Goal: Transaction & Acquisition: Purchase product/service

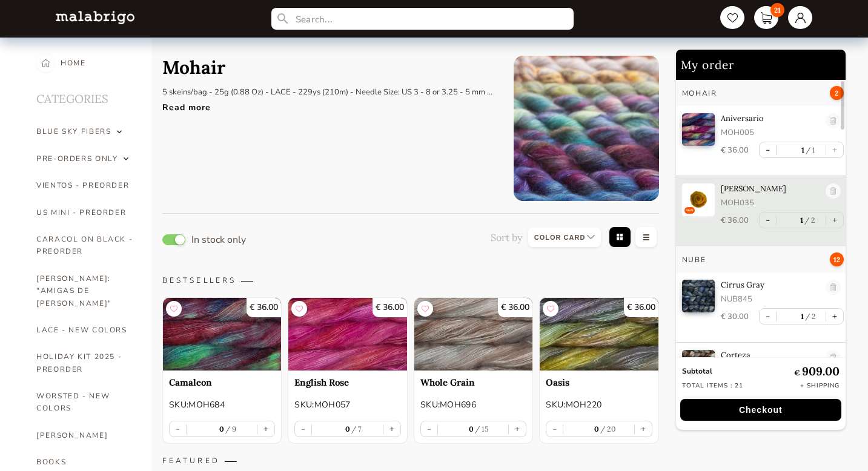
select select "INDEX"
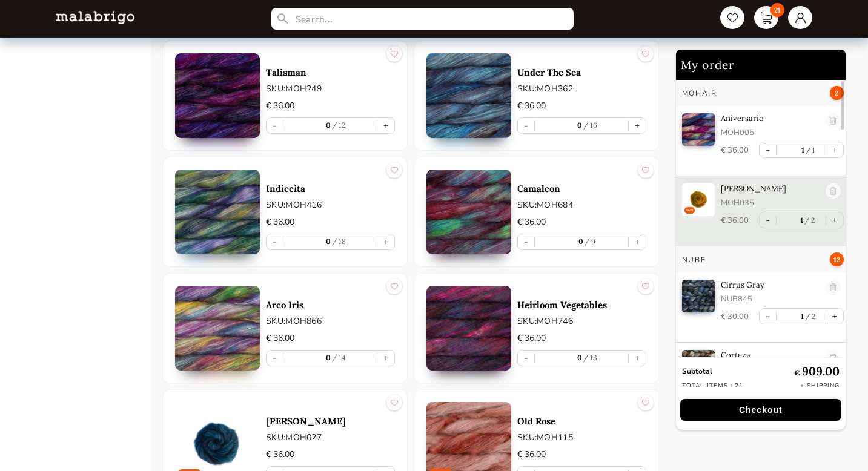
scroll to position [1685, 0]
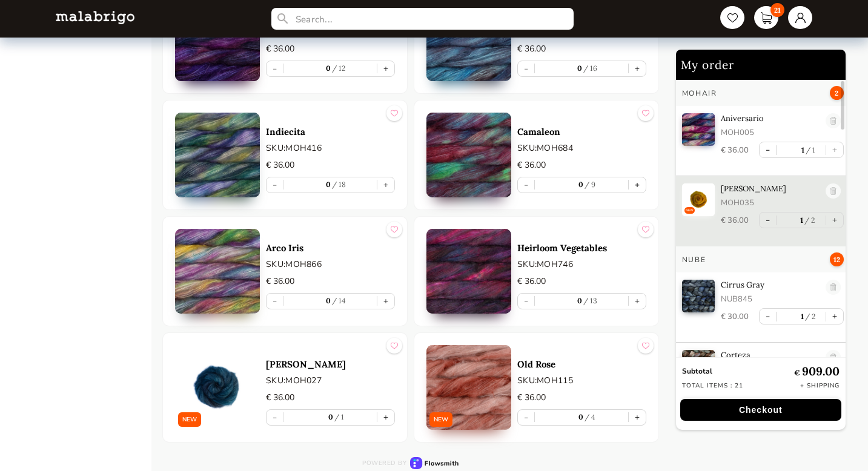
click at [636, 185] on button "+" at bounding box center [637, 184] width 17 height 15
type input "1"
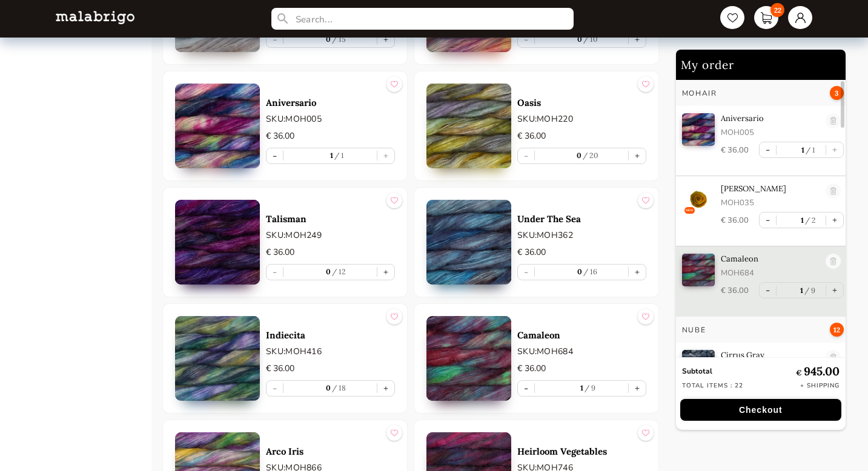
scroll to position [1471, 0]
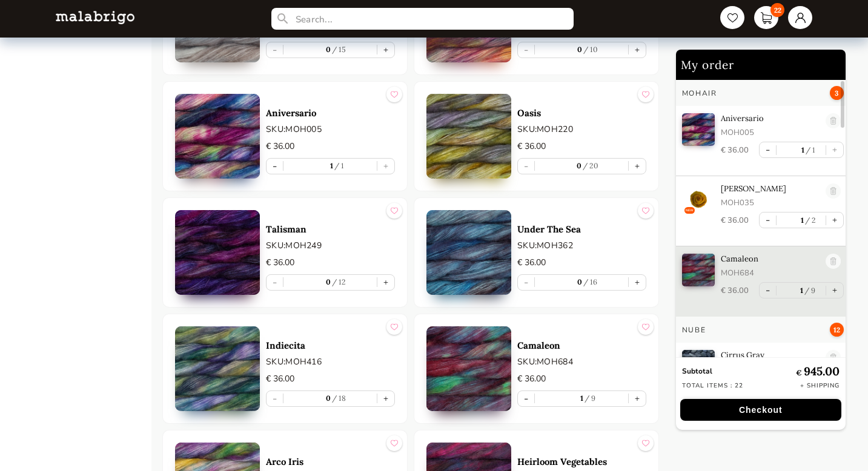
click at [472, 247] on img at bounding box center [468, 252] width 85 height 85
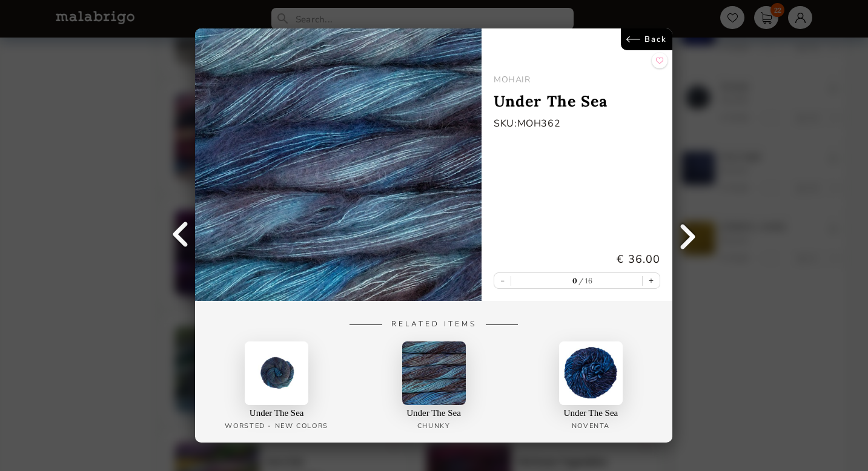
click at [656, 39] on link "Back" at bounding box center [646, 39] width 51 height 22
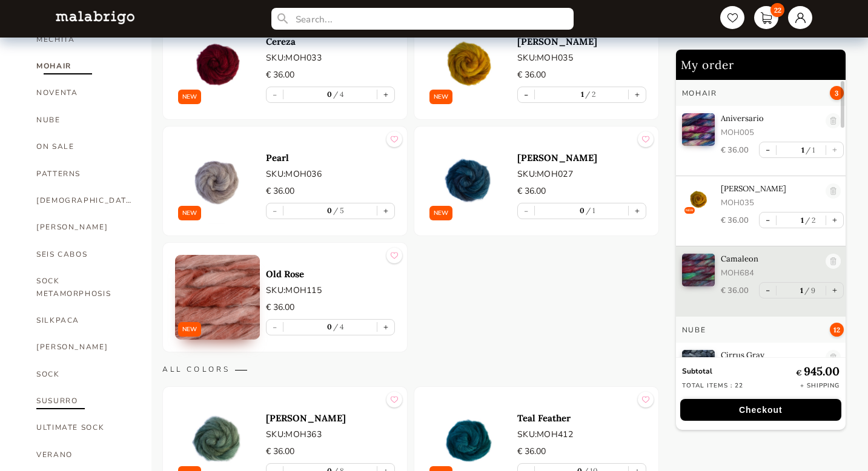
scroll to position [592, 0]
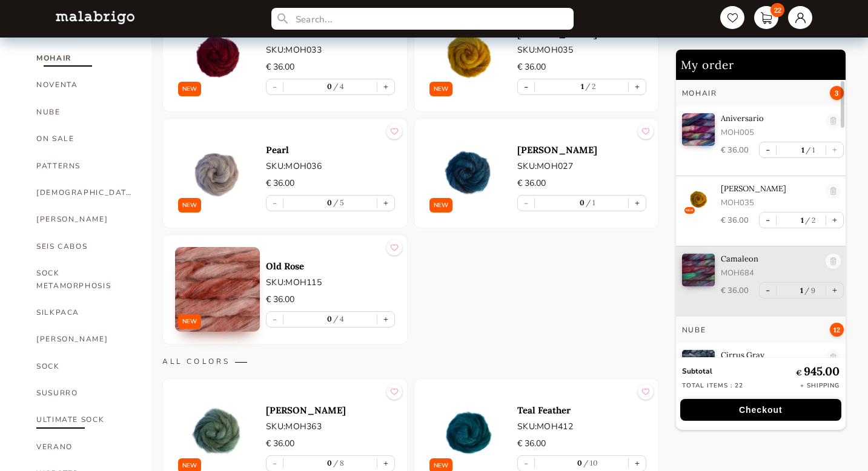
click at [67, 406] on link "ULTIMATE SOCK" at bounding box center [84, 419] width 97 height 27
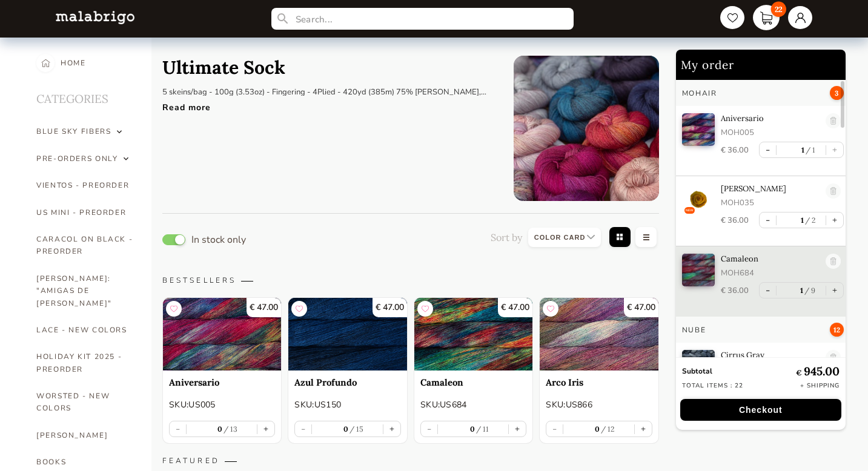
click at [766, 15] on link "22" at bounding box center [766, 17] width 27 height 25
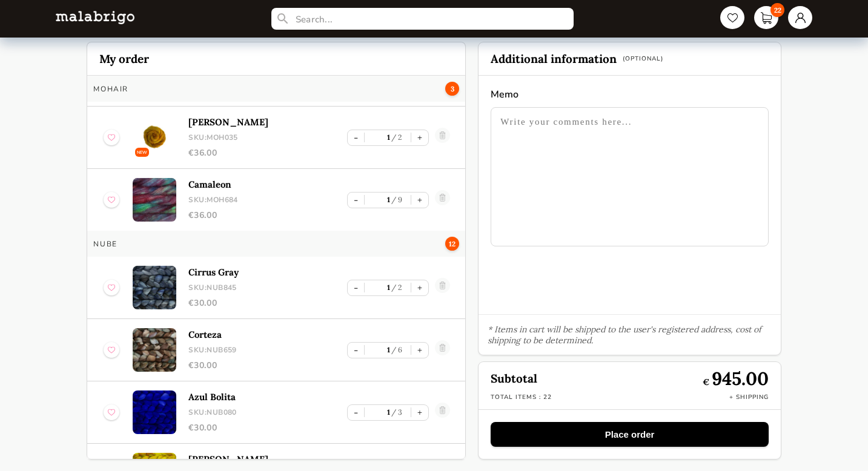
scroll to position [56, 0]
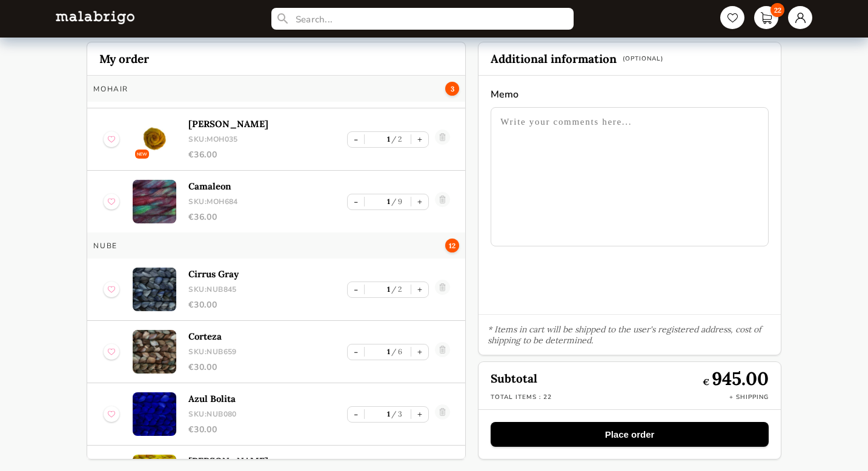
click at [156, 283] on img at bounding box center [155, 290] width 44 height 44
click at [211, 276] on p "Cirrus Gray" at bounding box center [267, 274] width 159 height 12
click at [104, 250] on div "Nube 12" at bounding box center [276, 246] width 366 height 14
click at [202, 297] on div "Cirrus Gray SKU: NUB845 € 30.00" at bounding box center [267, 289] width 159 height 42
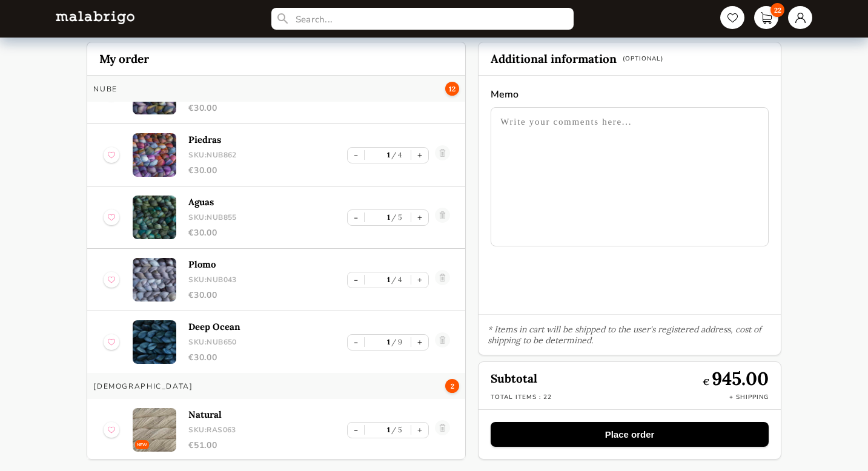
scroll to position [690, 0]
click at [438, 336] on link at bounding box center [442, 341] width 15 height 19
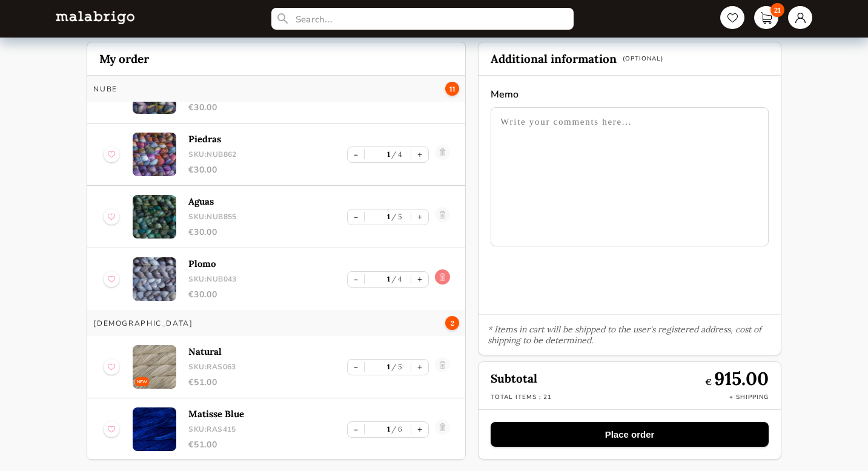
click at [440, 271] on link at bounding box center [442, 279] width 15 height 19
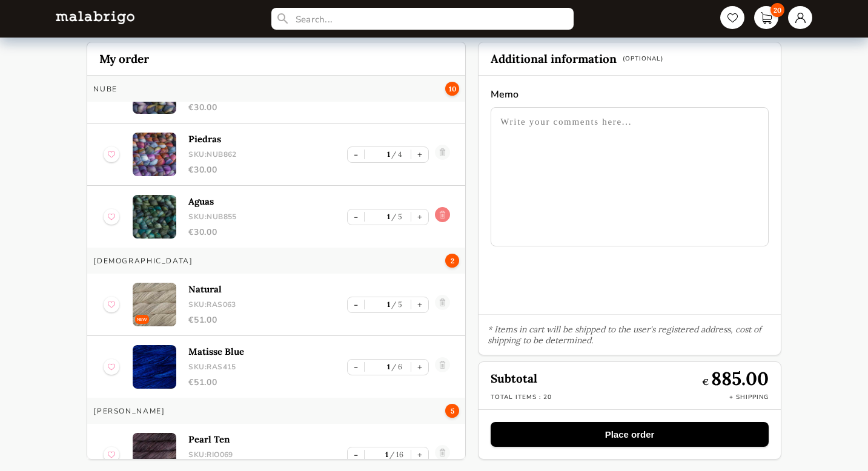
click at [435, 213] on link at bounding box center [442, 216] width 15 height 19
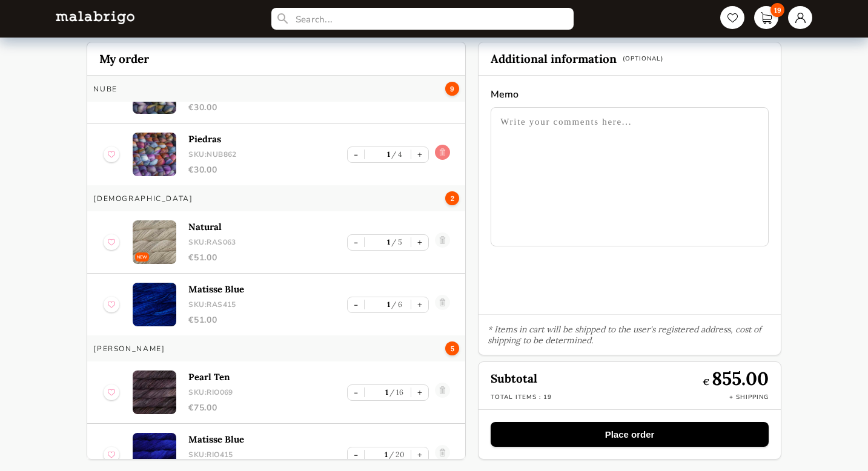
click at [437, 147] on link at bounding box center [442, 154] width 15 height 19
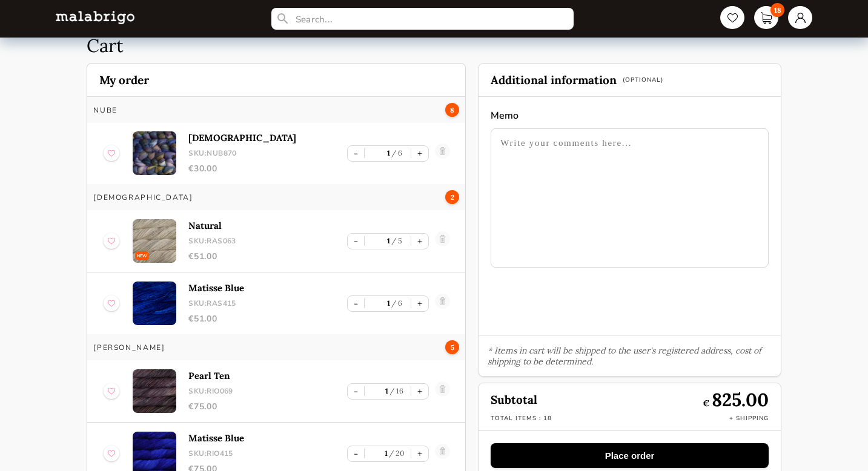
scroll to position [0, 0]
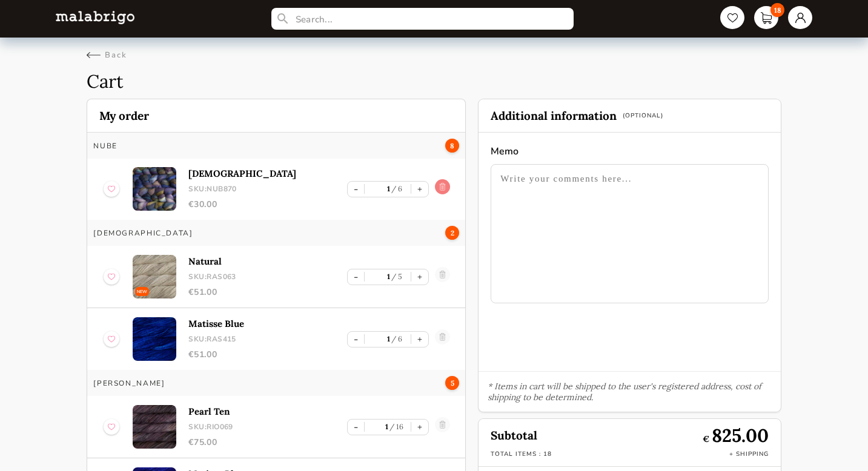
click at [440, 188] on link at bounding box center [442, 188] width 15 height 19
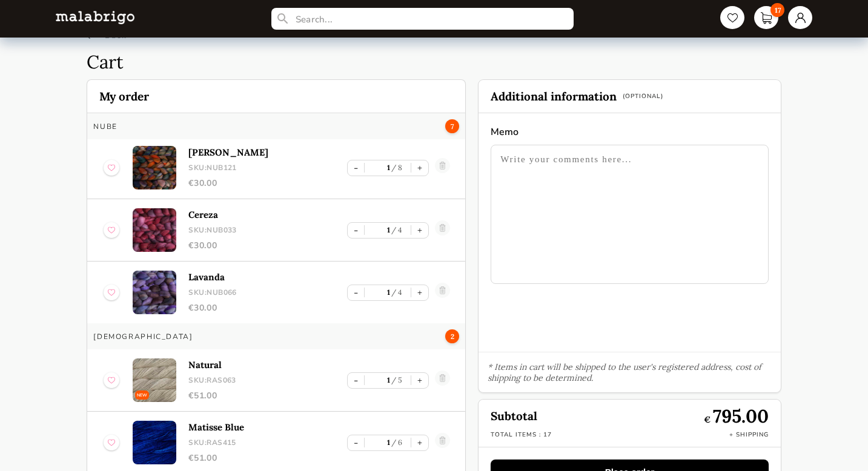
scroll to position [463, 0]
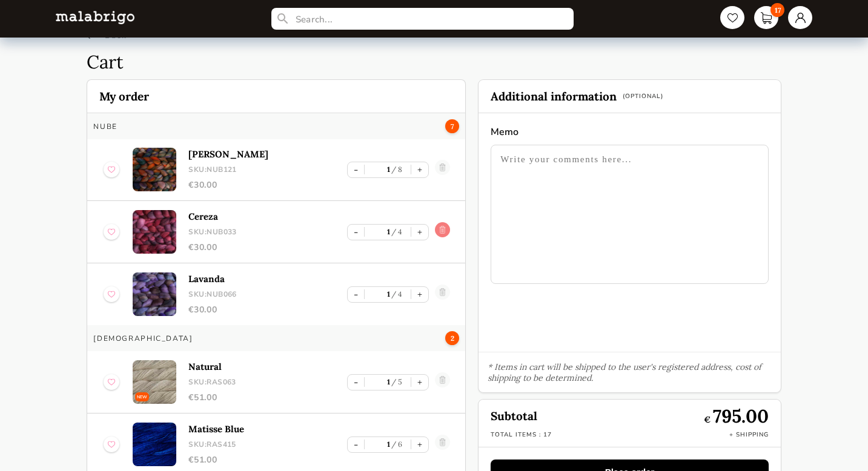
click at [439, 229] on link at bounding box center [442, 231] width 15 height 19
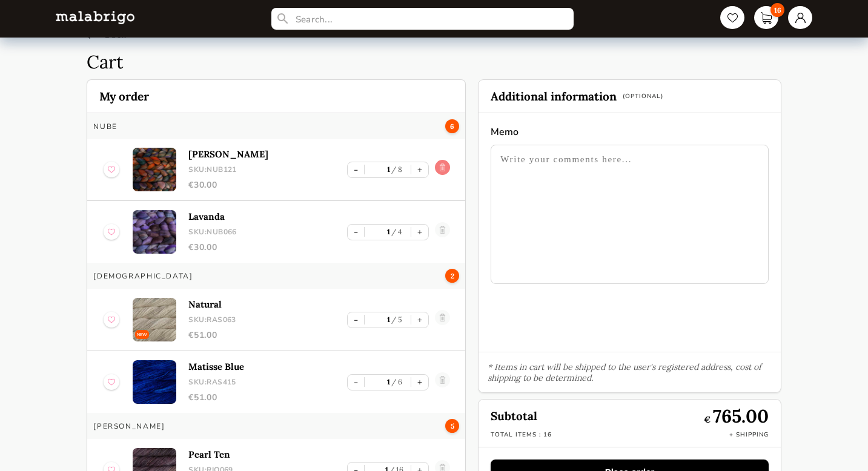
click at [440, 164] on link at bounding box center [442, 169] width 15 height 19
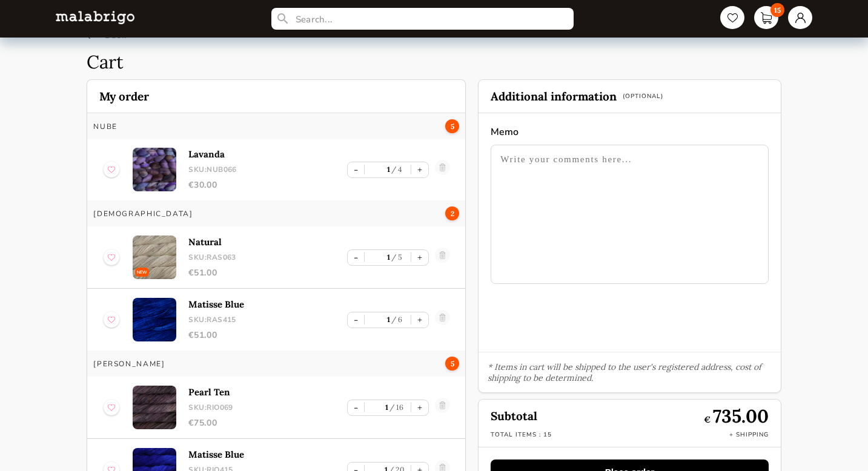
click at [439, 169] on link at bounding box center [442, 169] width 15 height 19
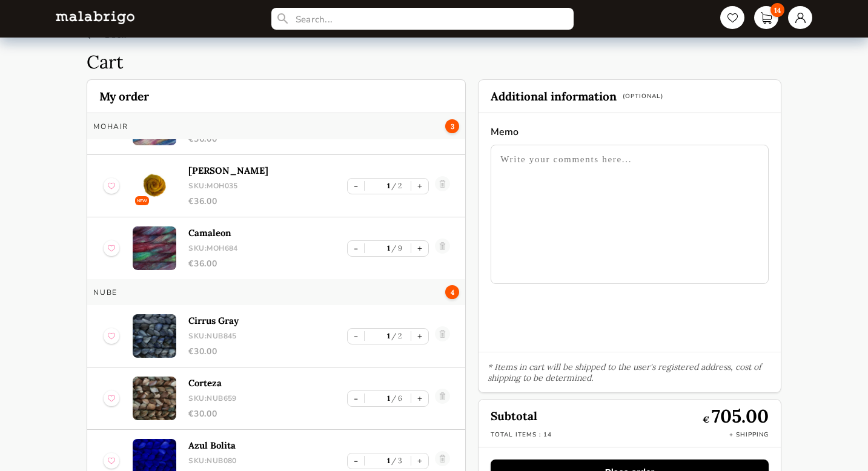
scroll to position [84, 0]
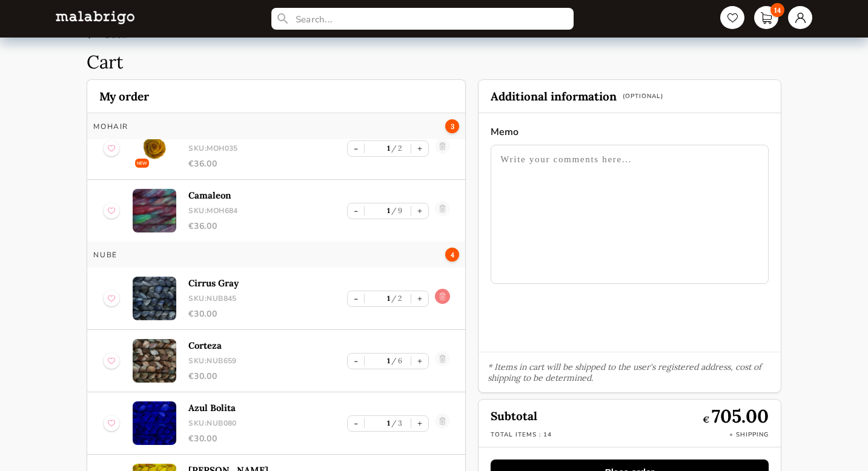
click at [437, 297] on link at bounding box center [442, 298] width 15 height 19
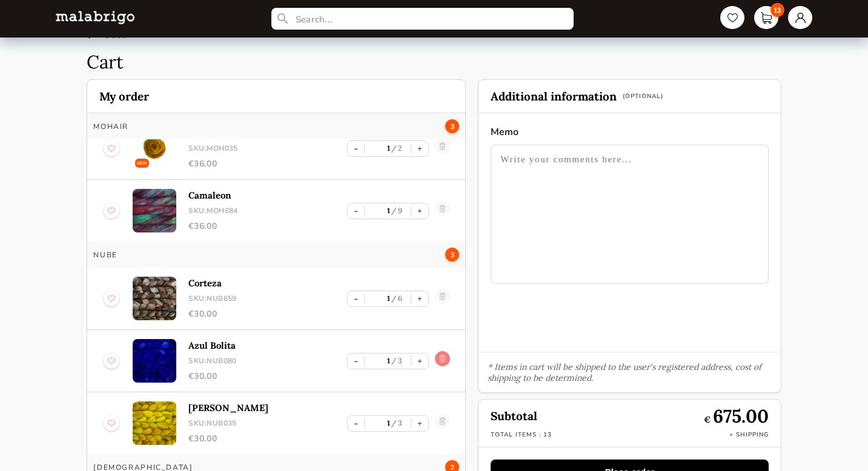
click at [437, 358] on link at bounding box center [442, 360] width 15 height 19
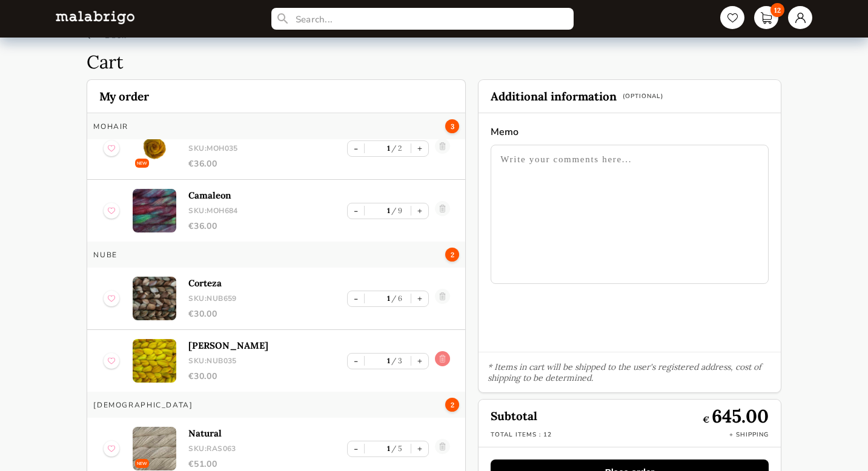
click at [439, 360] on link at bounding box center [442, 360] width 15 height 19
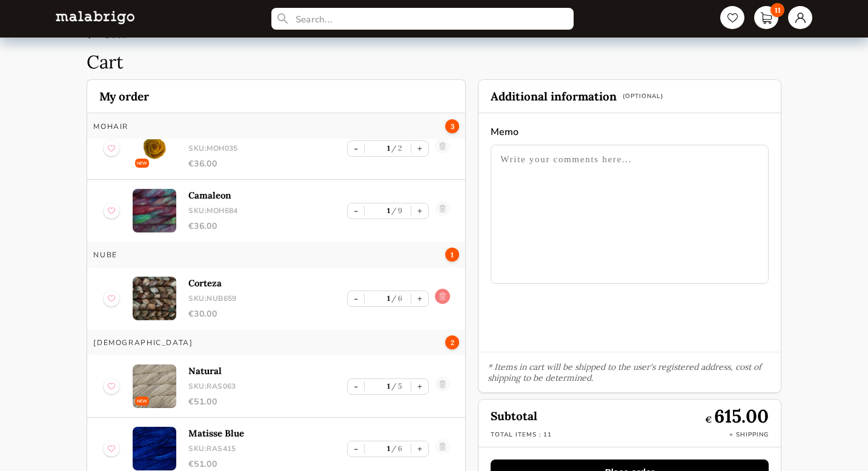
click at [440, 297] on link at bounding box center [442, 298] width 15 height 19
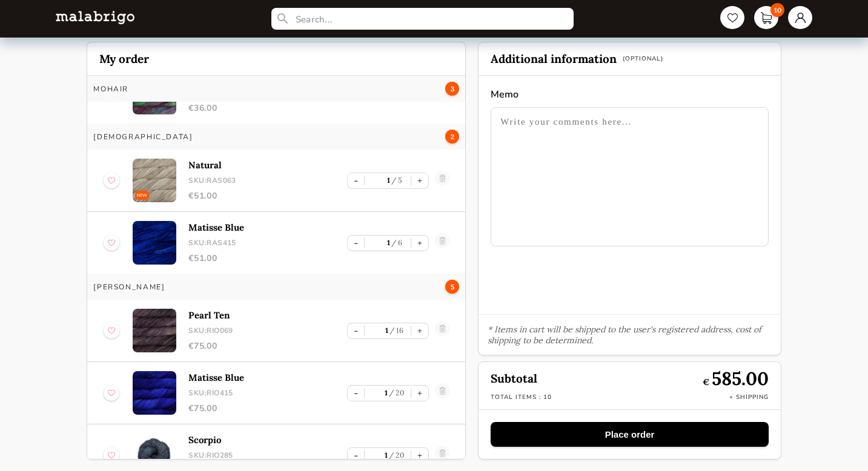
scroll to position [0, 0]
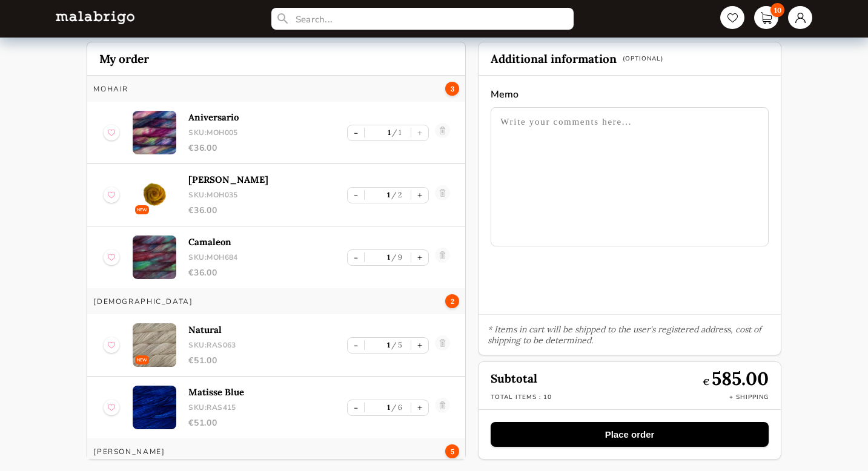
click at [107, 19] on img at bounding box center [95, 17] width 79 height 13
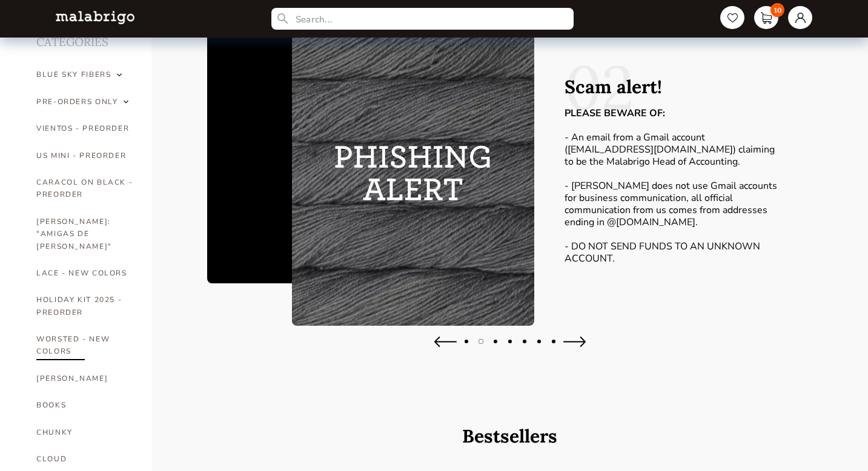
click at [64, 327] on link "WORSTED - NEW COLORS" at bounding box center [84, 345] width 97 height 39
select select "INDEX"
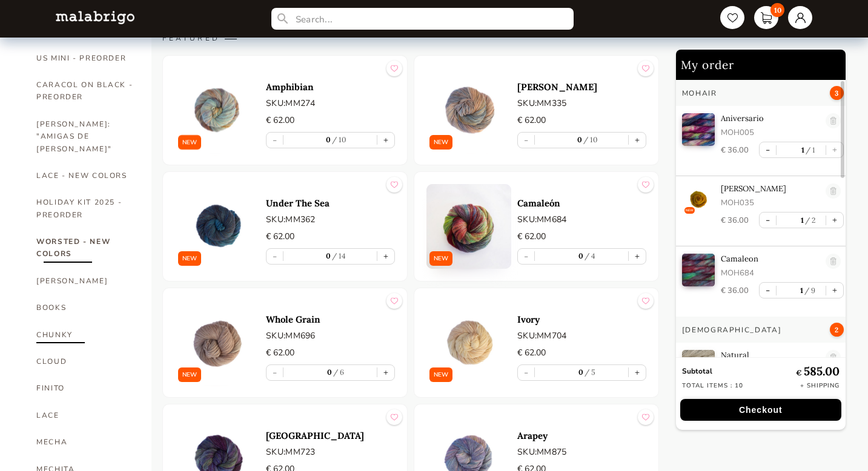
scroll to position [157, 0]
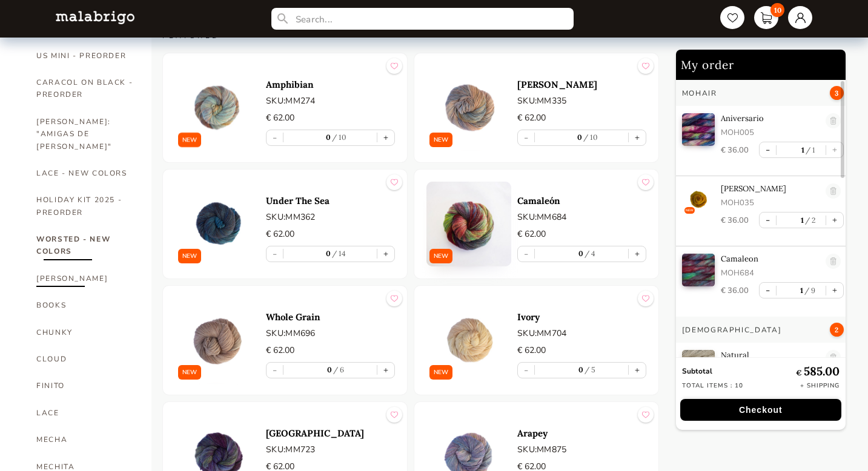
click at [51, 267] on link "[PERSON_NAME]" at bounding box center [84, 278] width 97 height 27
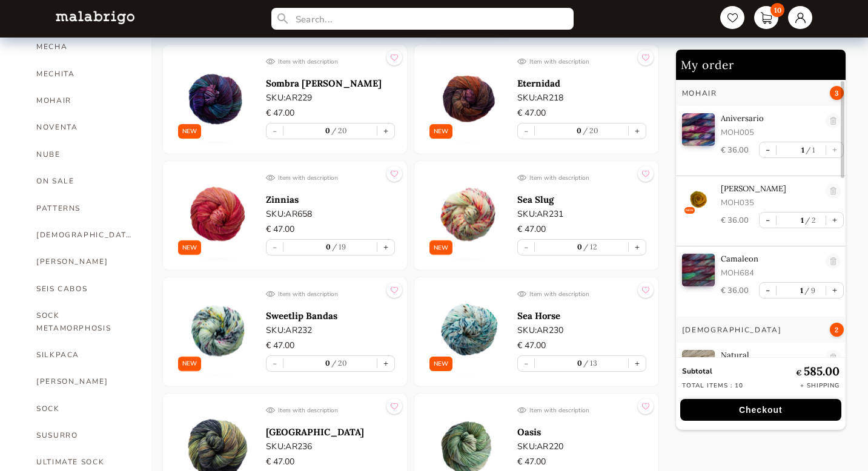
scroll to position [552, 0]
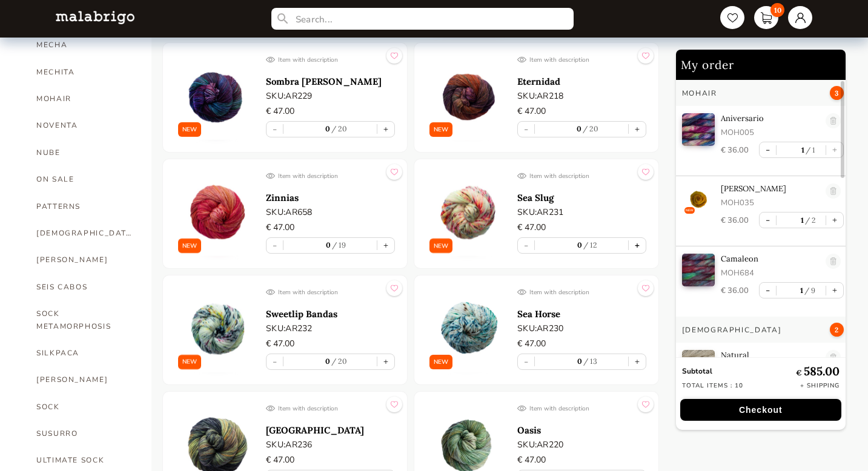
click at [638, 244] on button "+" at bounding box center [637, 245] width 17 height 15
type input "1"
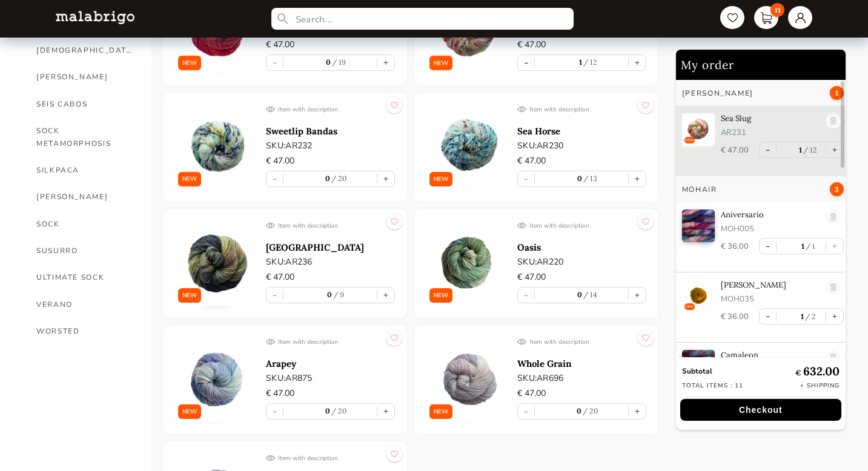
scroll to position [0, 0]
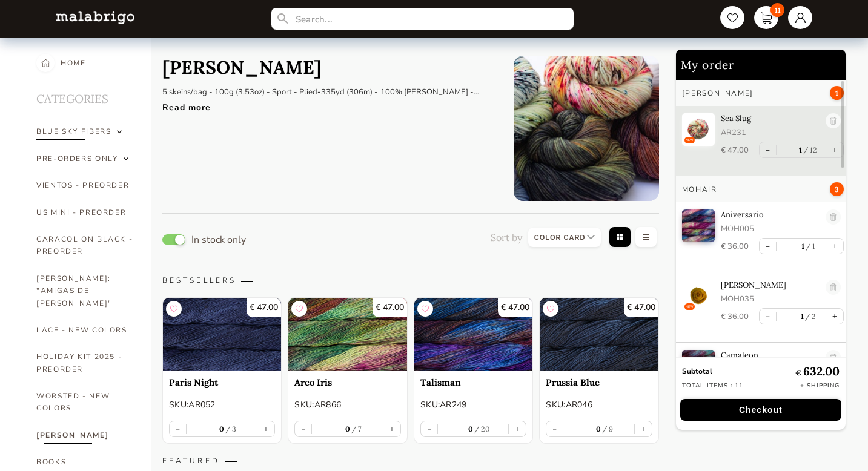
click at [90, 130] on div "BLUE SKY FIBERS" at bounding box center [73, 131] width 74 height 12
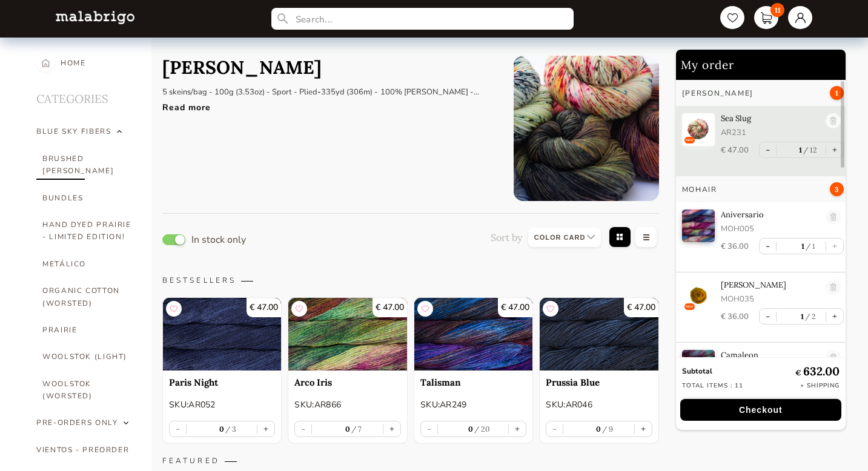
click at [82, 161] on link "BRUSHED [PERSON_NAME]" at bounding box center [87, 164] width 91 height 39
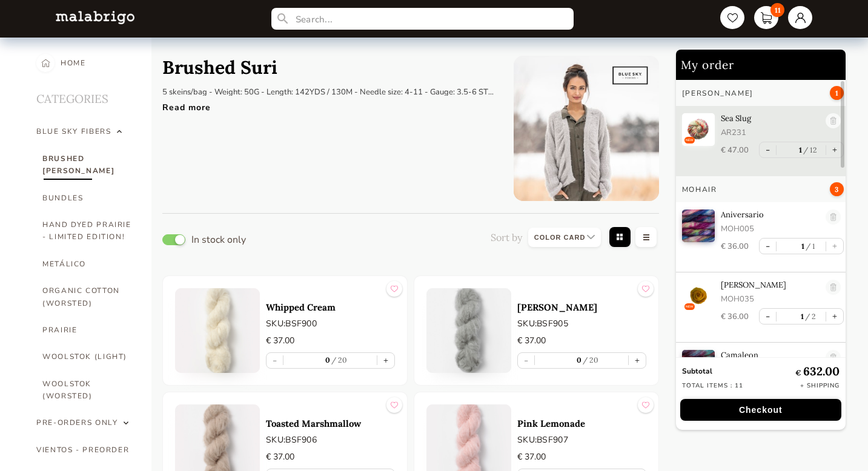
click at [189, 105] on div "Read more" at bounding box center [328, 105] width 333 height 18
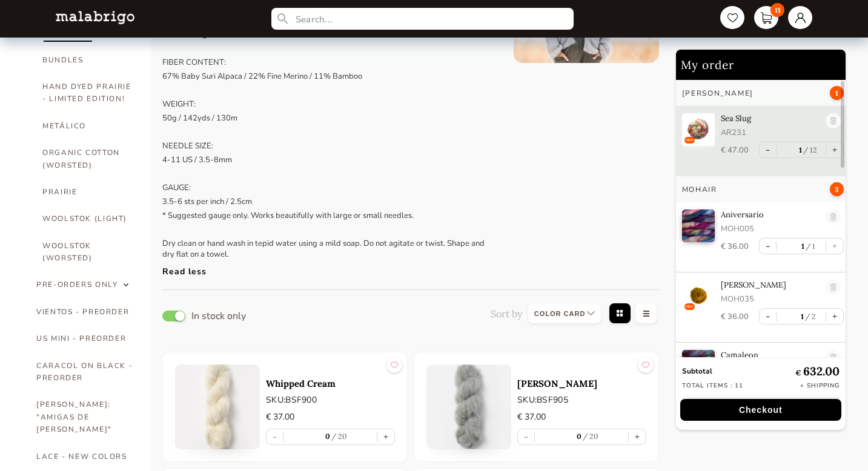
scroll to position [132, 0]
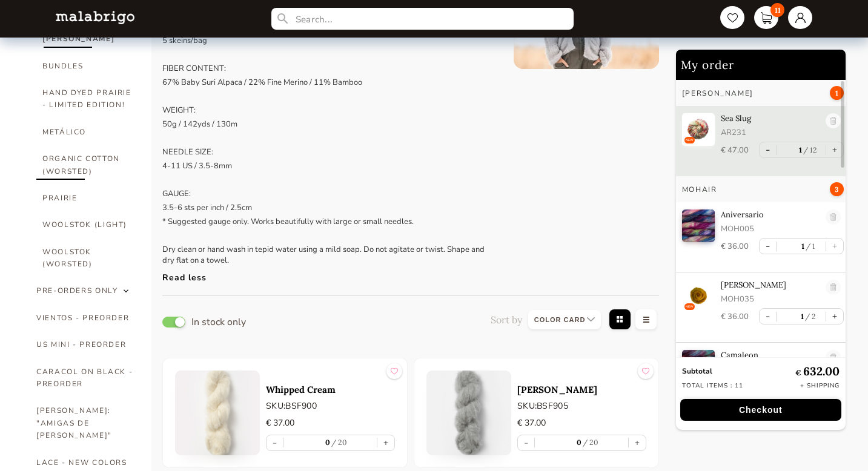
click at [80, 146] on link "ORGANIC COTTON (WORSTED)" at bounding box center [87, 164] width 91 height 39
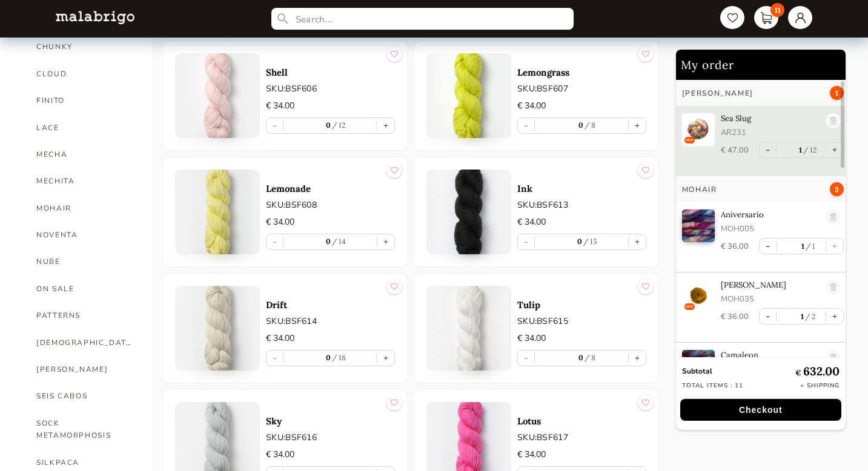
scroll to position [710, 0]
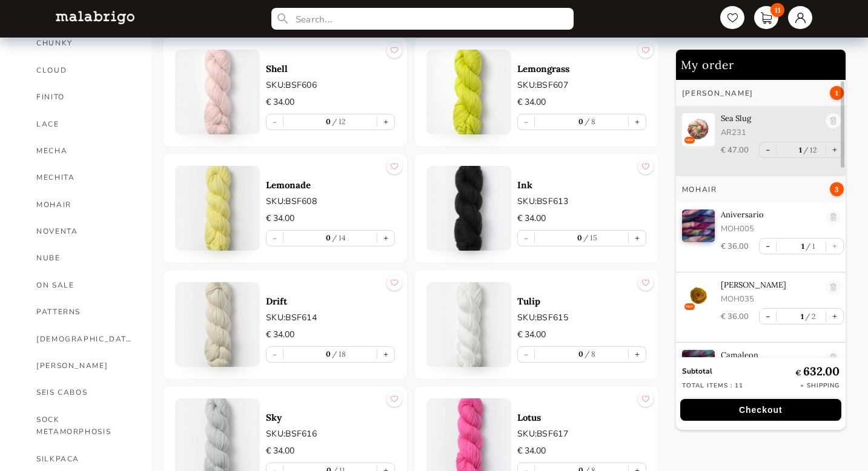
click at [219, 191] on img at bounding box center [217, 208] width 85 height 85
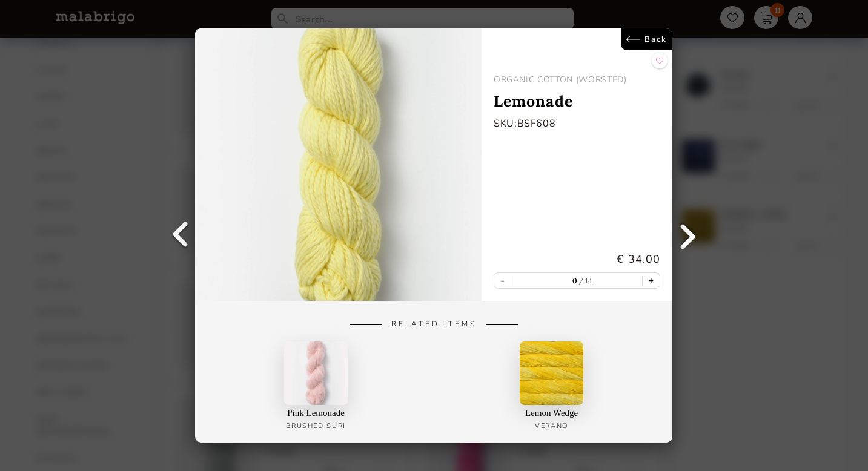
click at [653, 280] on button "+" at bounding box center [651, 280] width 17 height 15
type input "1"
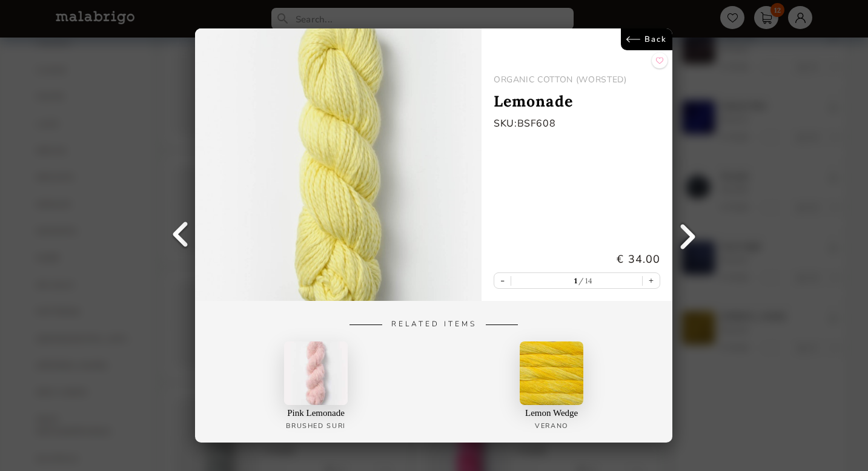
click at [644, 39] on link "Back" at bounding box center [646, 39] width 51 height 22
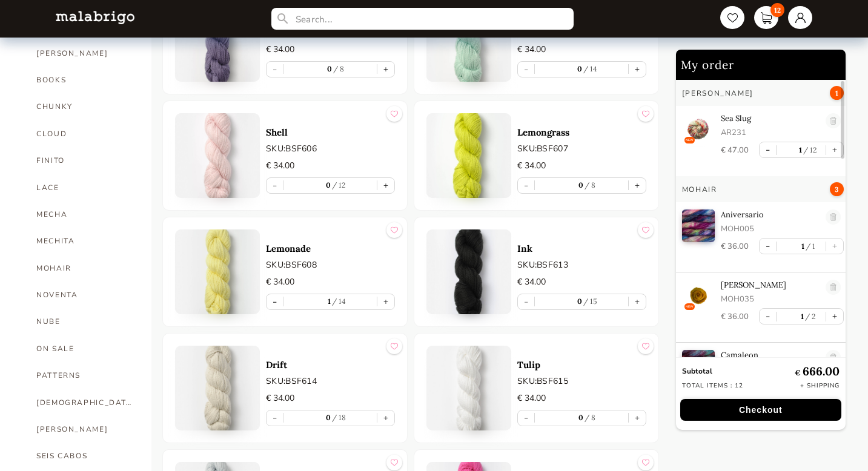
scroll to position [629, 0]
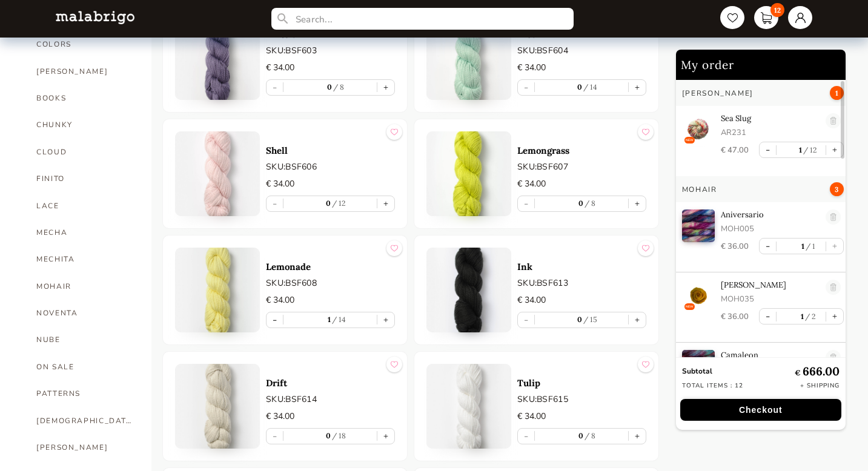
click at [222, 154] on img at bounding box center [217, 173] width 85 height 85
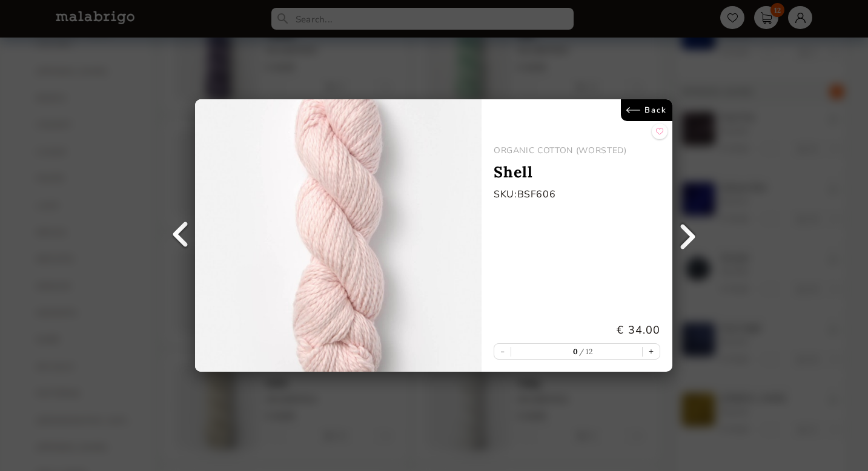
click at [654, 110] on link "Back" at bounding box center [646, 110] width 51 height 22
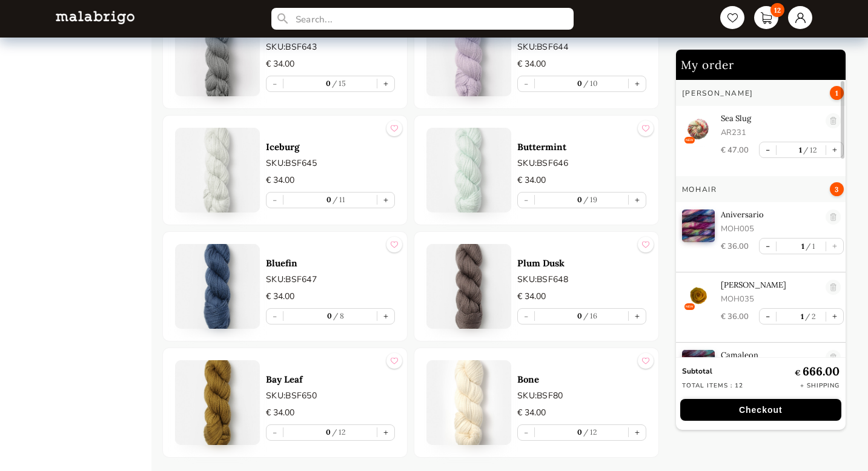
scroll to position [2268, 0]
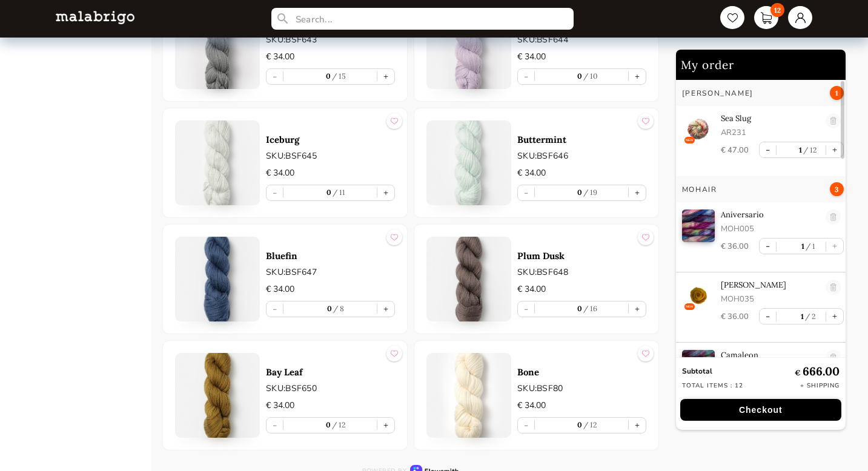
click at [464, 254] on img at bounding box center [468, 279] width 85 height 85
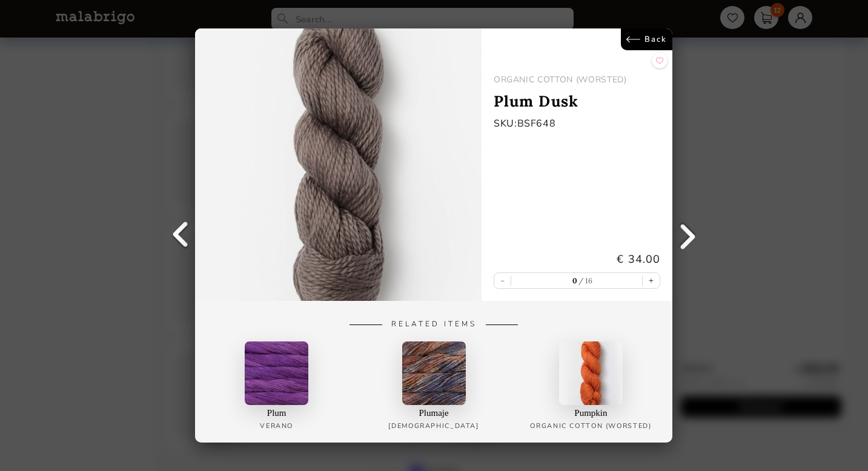
click at [652, 39] on link "Back" at bounding box center [646, 39] width 51 height 22
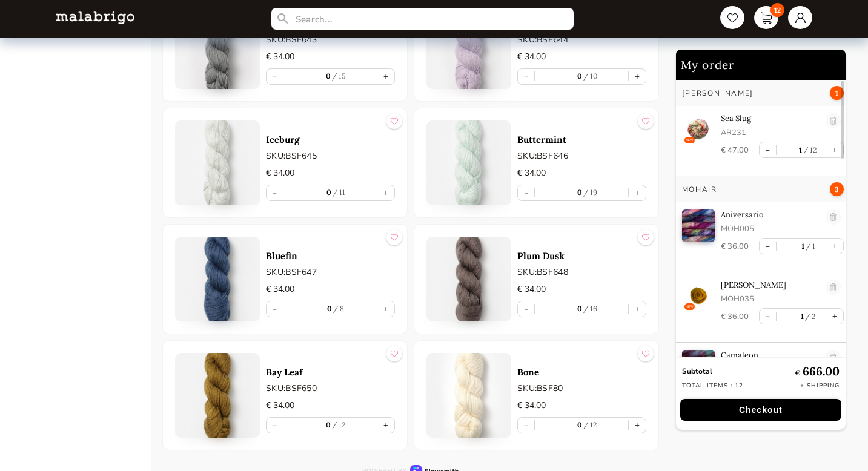
click at [99, 21] on img at bounding box center [95, 17] width 79 height 13
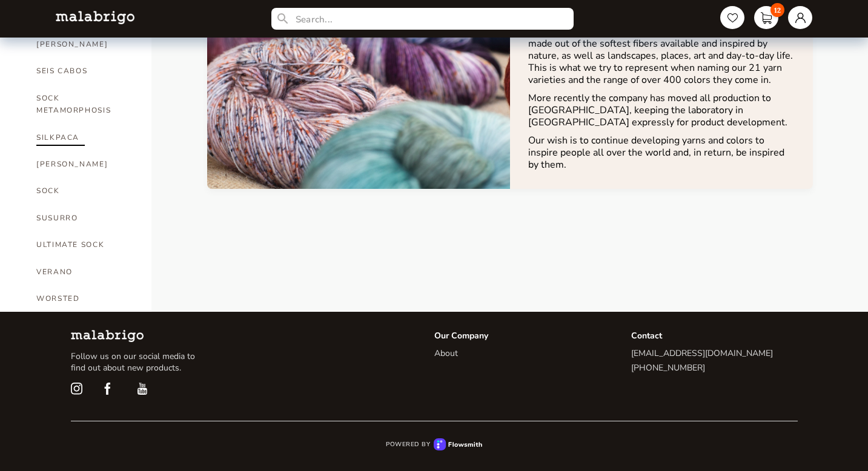
scroll to position [1007, 0]
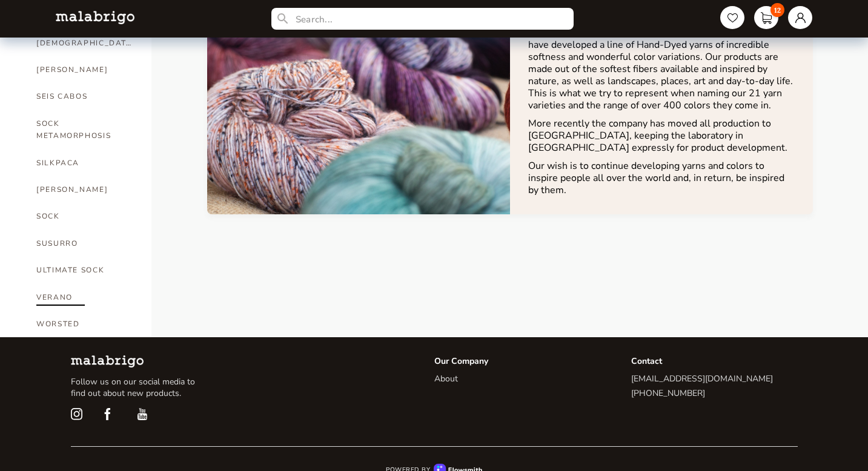
click at [53, 284] on link "VERANO" at bounding box center [84, 297] width 97 height 27
select select "INDEX"
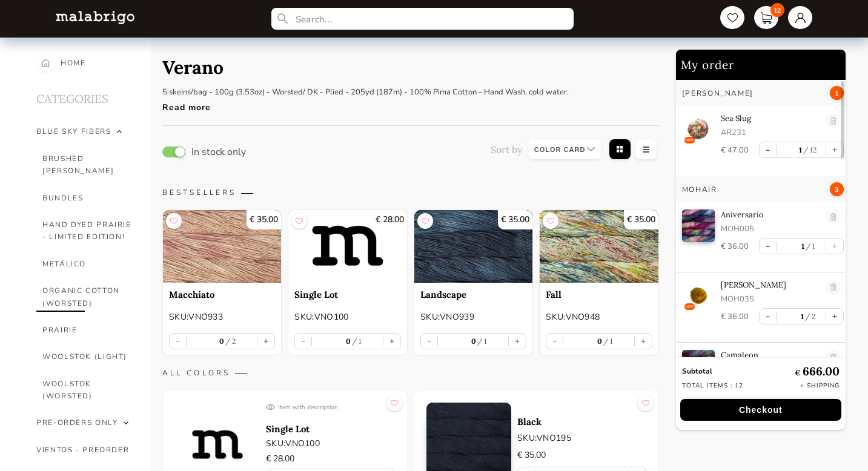
click at [80, 281] on link "ORGANIC COTTON (WORSTED)" at bounding box center [87, 296] width 91 height 39
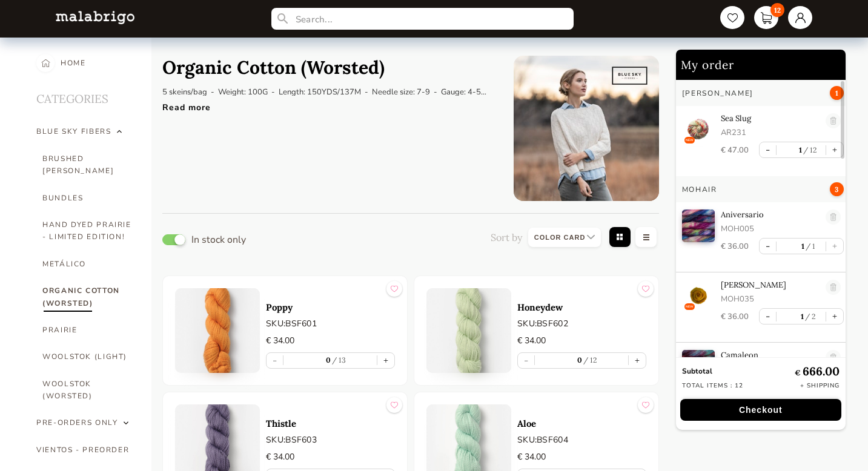
click at [171, 239] on button "button" at bounding box center [173, 239] width 23 height 11
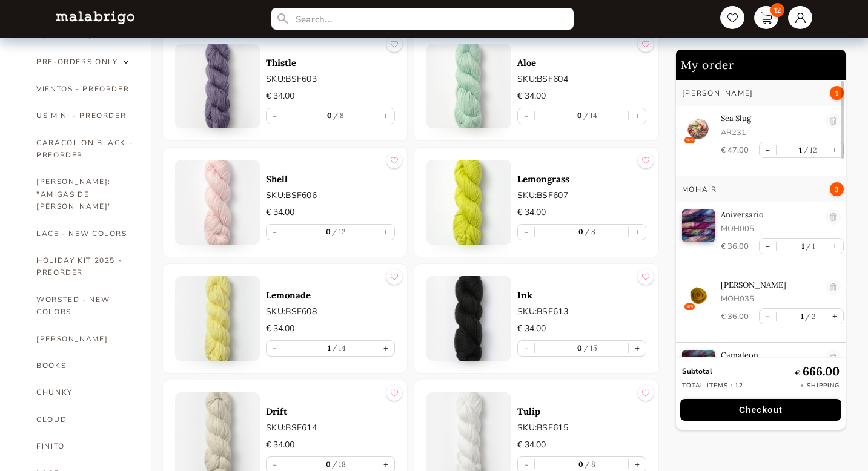
scroll to position [362, 0]
click at [223, 188] on img at bounding box center [217, 201] width 85 height 85
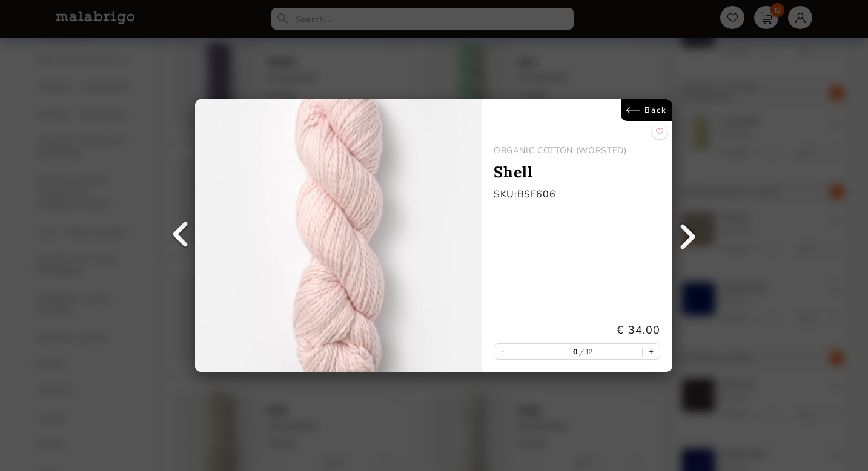
click at [652, 113] on link "Back" at bounding box center [646, 110] width 51 height 22
click at [652, 117] on link "Back" at bounding box center [646, 110] width 51 height 22
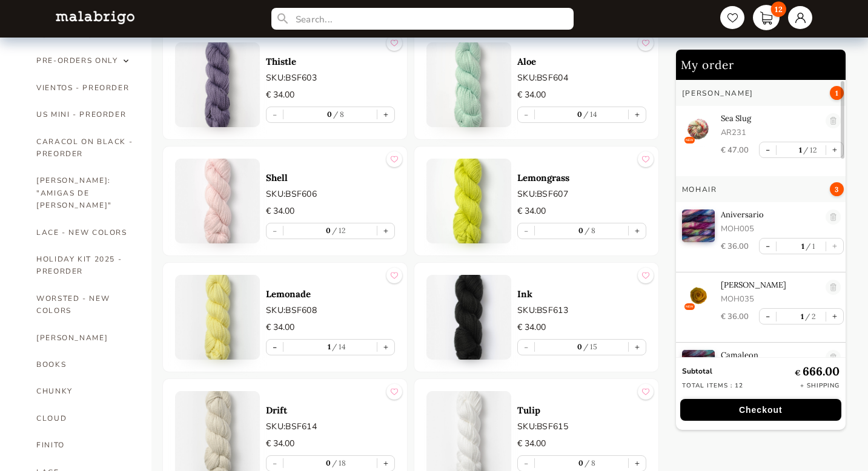
click at [765, 24] on link "12" at bounding box center [766, 17] width 27 height 25
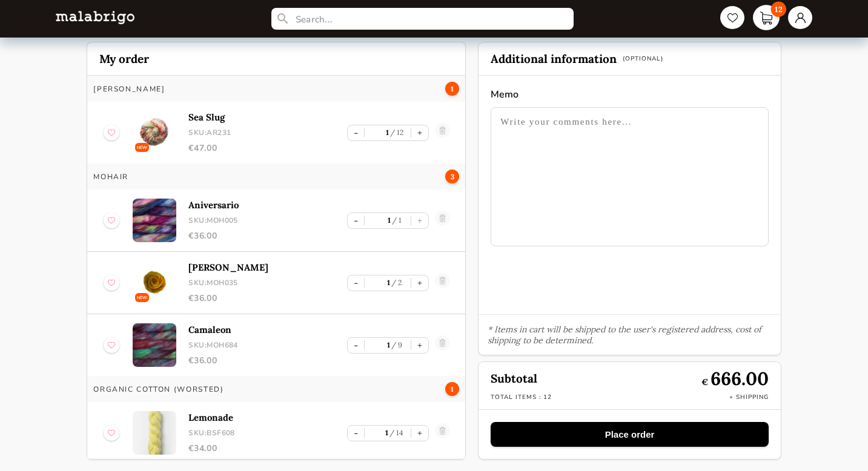
click at [765, 24] on link "12" at bounding box center [766, 17] width 27 height 25
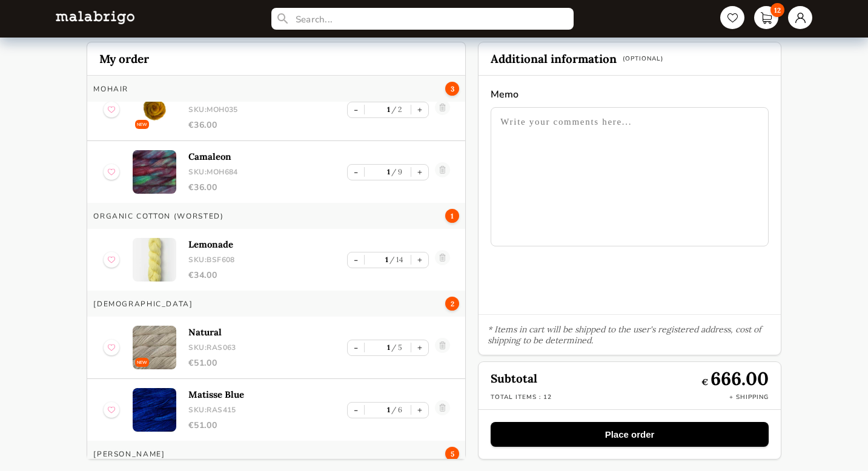
scroll to position [184, 0]
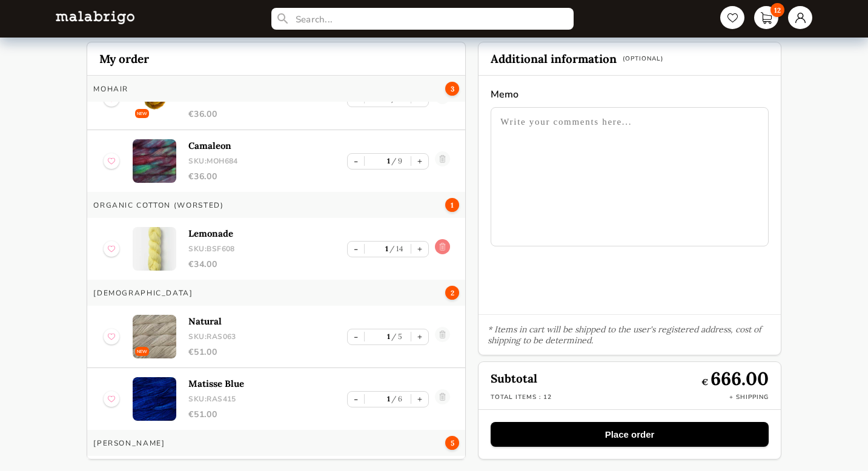
click at [438, 245] on link at bounding box center [442, 248] width 15 height 19
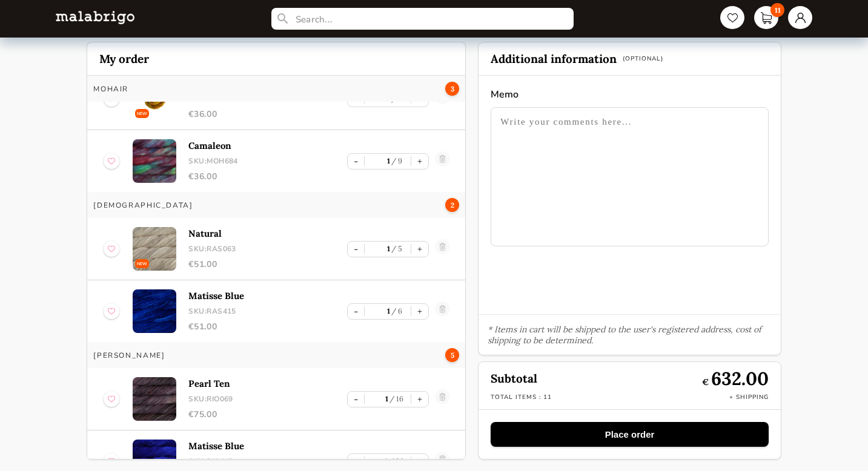
click at [161, 250] on img at bounding box center [155, 249] width 44 height 44
click at [206, 236] on p "Natural" at bounding box center [267, 234] width 159 height 12
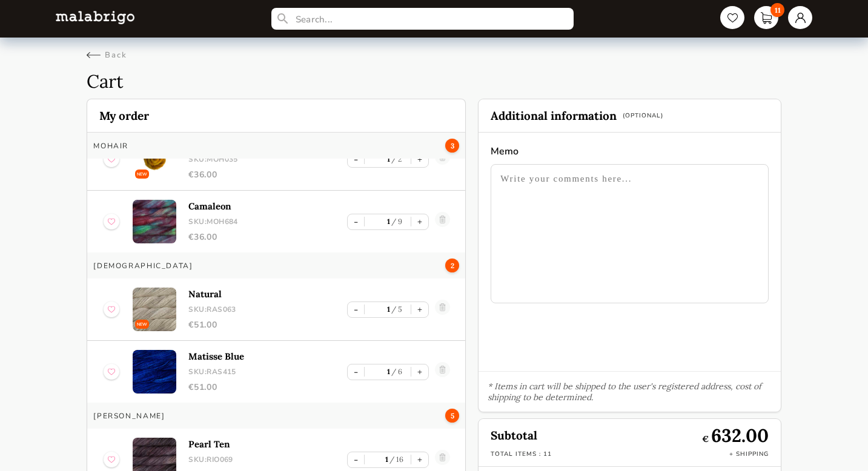
scroll to position [0, 0]
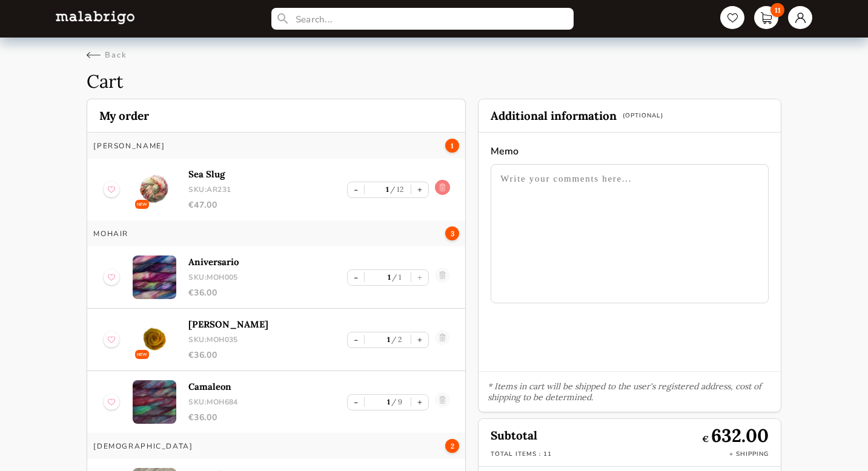
click at [440, 182] on link at bounding box center [442, 189] width 15 height 19
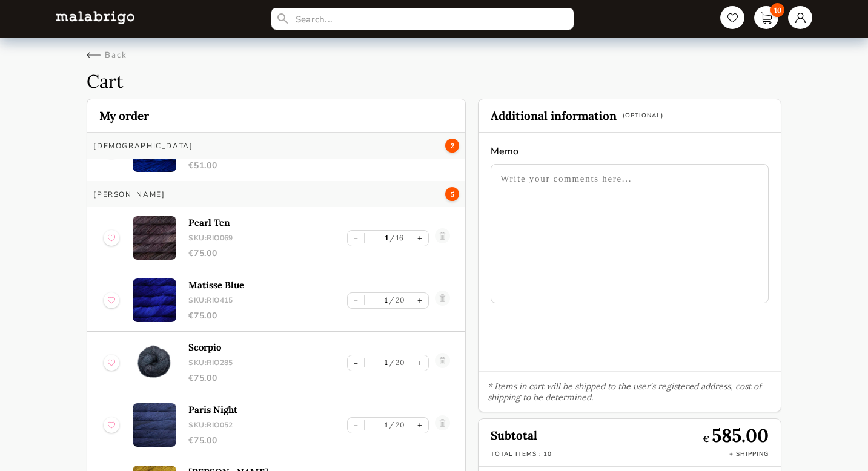
scroll to position [57, 0]
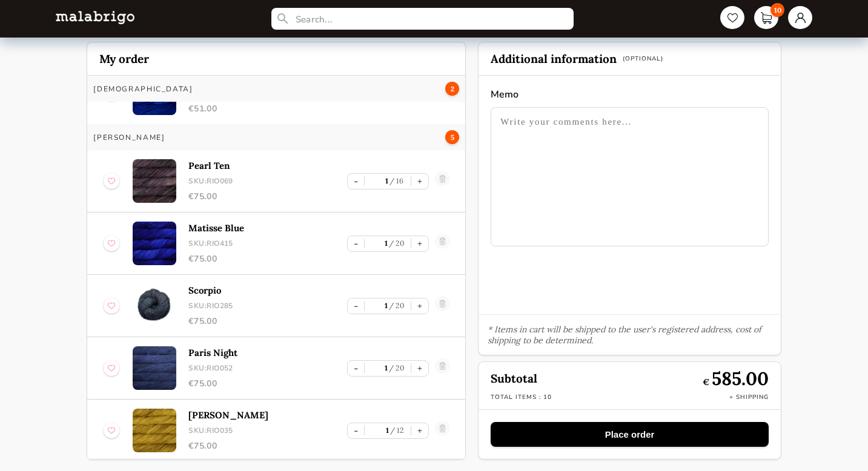
click at [665, 438] on button "Place order" at bounding box center [629, 434] width 277 height 25
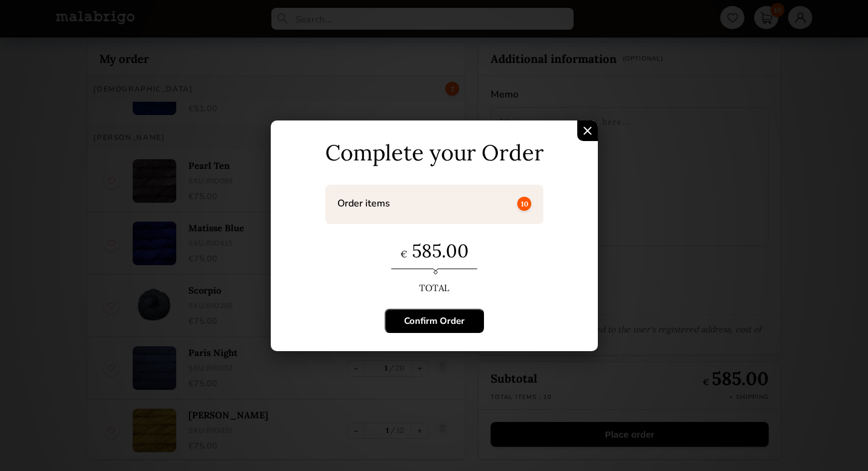
click at [448, 321] on div "Confirm Order" at bounding box center [434, 321] width 61 height 12
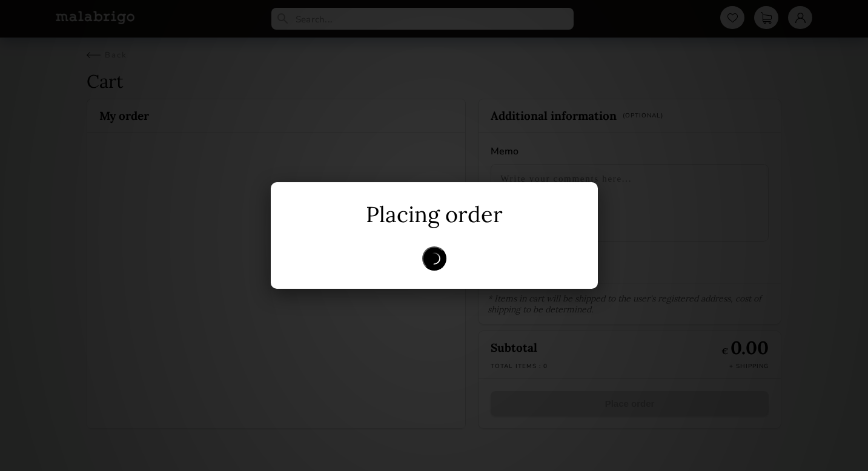
scroll to position [0, 0]
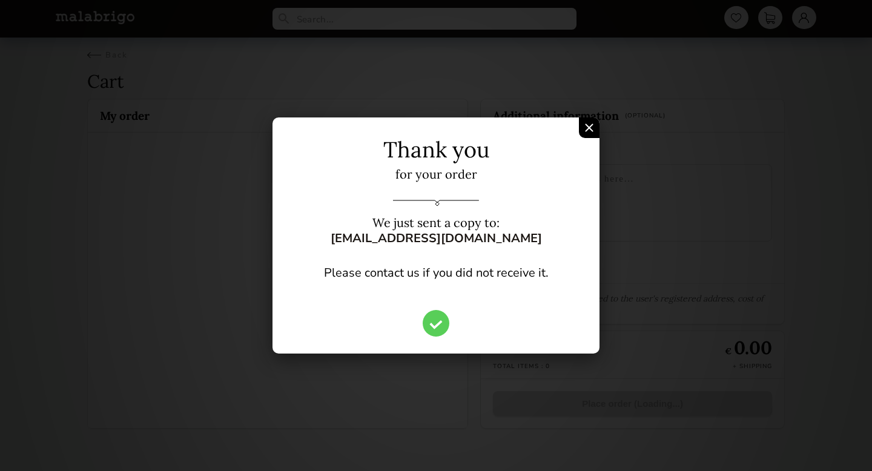
click at [594, 128] on div "Confirm Order" at bounding box center [589, 127] width 21 height 21
